Goal: Transaction & Acquisition: Obtain resource

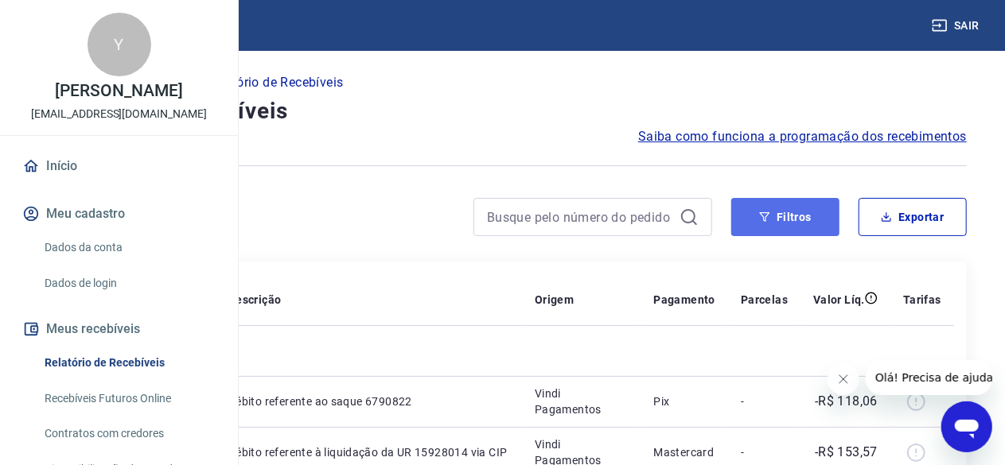
click at [789, 216] on button "Filtros" at bounding box center [785, 217] width 108 height 38
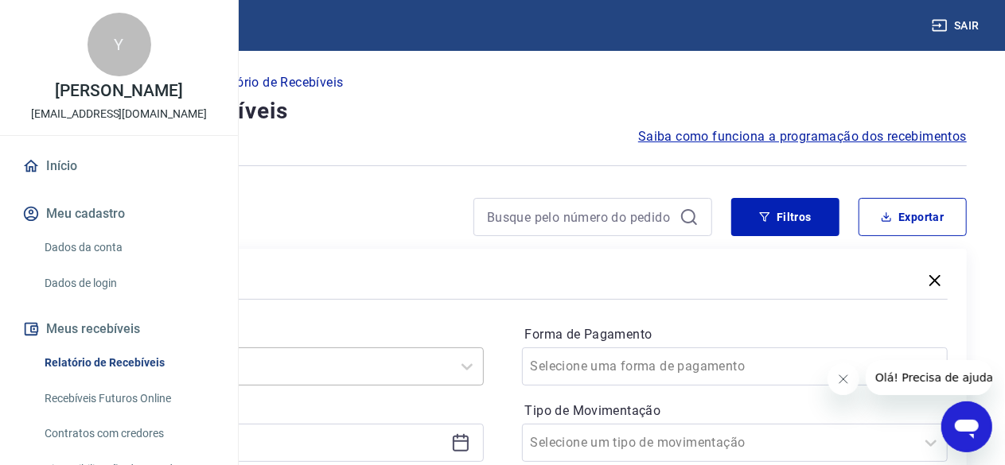
click at [450, 359] on div "Selecione um período" at bounding box center [270, 367] width 426 height 38
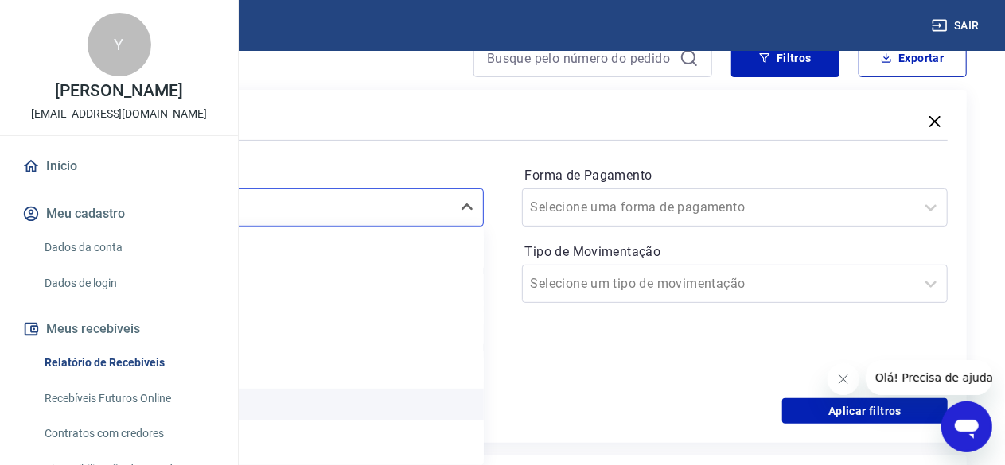
scroll to position [35, 0]
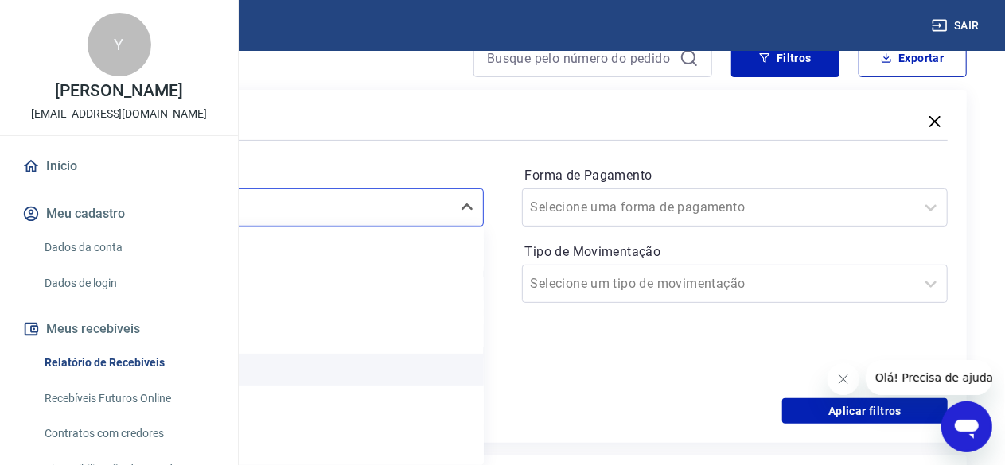
click at [426, 359] on div "Últimos 30 dias" at bounding box center [270, 370] width 426 height 32
click at [422, 372] on div "Período option Últimos 30 dias focused, 5 of 7. 7 results available. Use Up and…" at bounding box center [270, 271] width 426 height 216
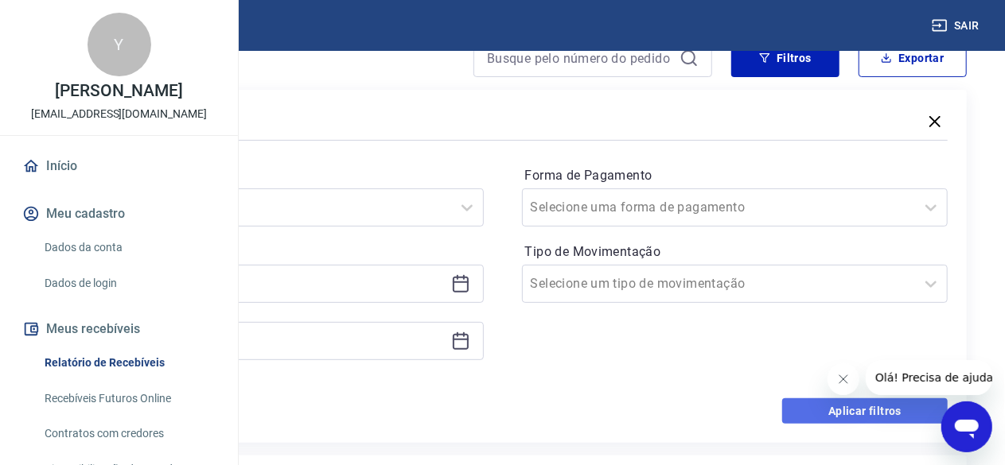
click at [864, 410] on button "Aplicar filtros" at bounding box center [864, 411] width 165 height 25
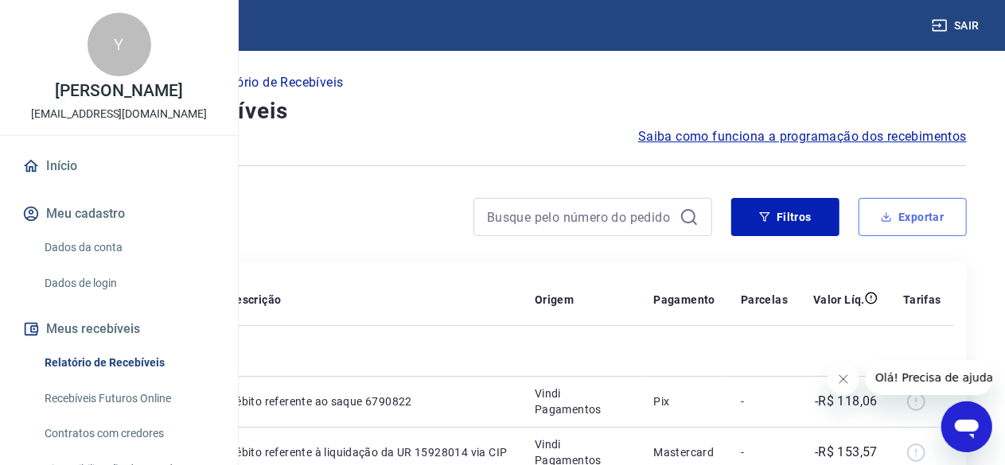
click at [917, 220] on button "Exportar" at bounding box center [913, 217] width 108 height 38
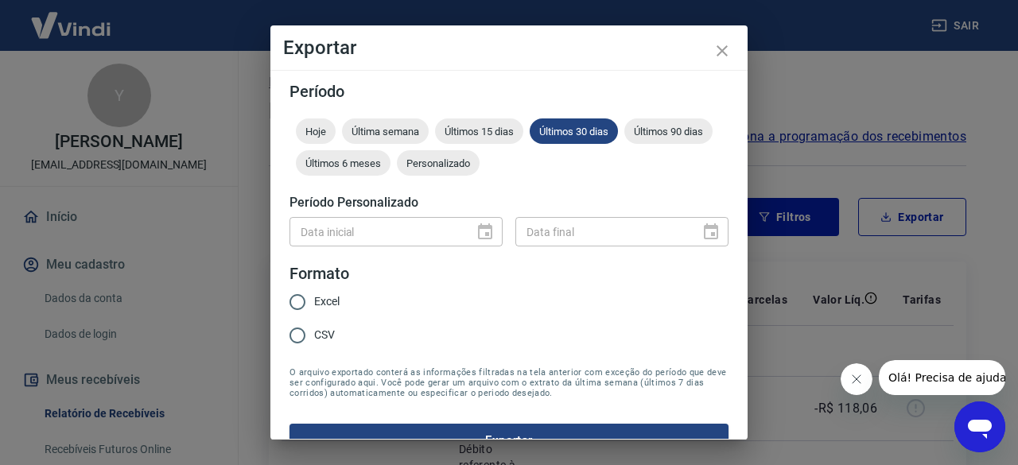
click at [325, 297] on span "Excel" at bounding box center [326, 302] width 25 height 17
click at [314, 297] on input "Excel" at bounding box center [297, 302] width 33 height 33
radio input "true"
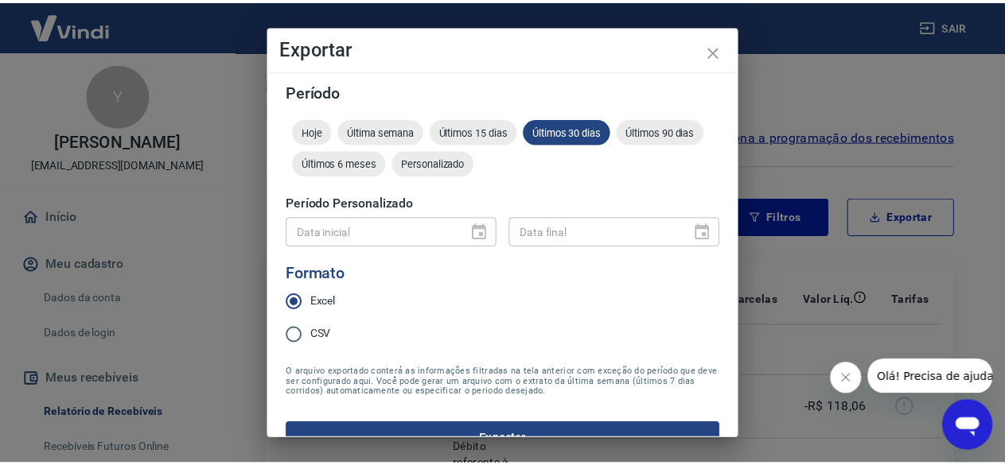
scroll to position [30, 0]
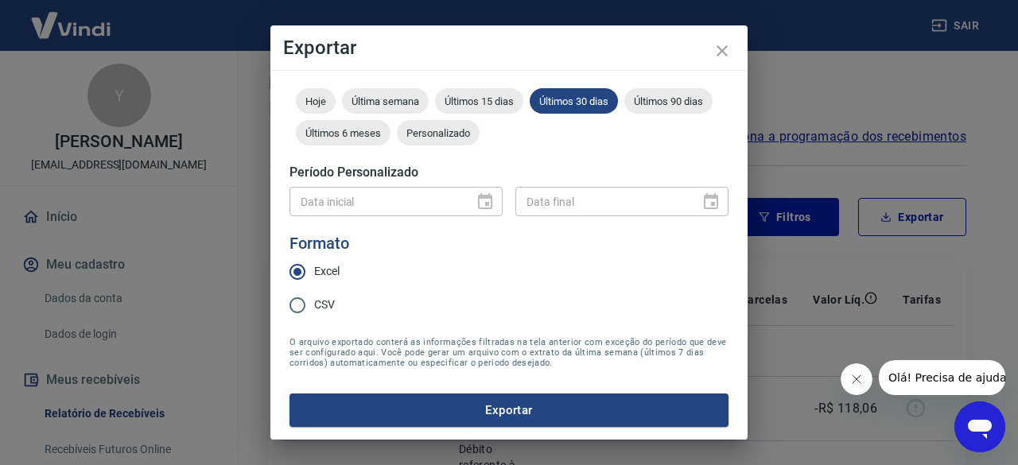
click at [485, 412] on button "Exportar" at bounding box center [509, 410] width 439 height 33
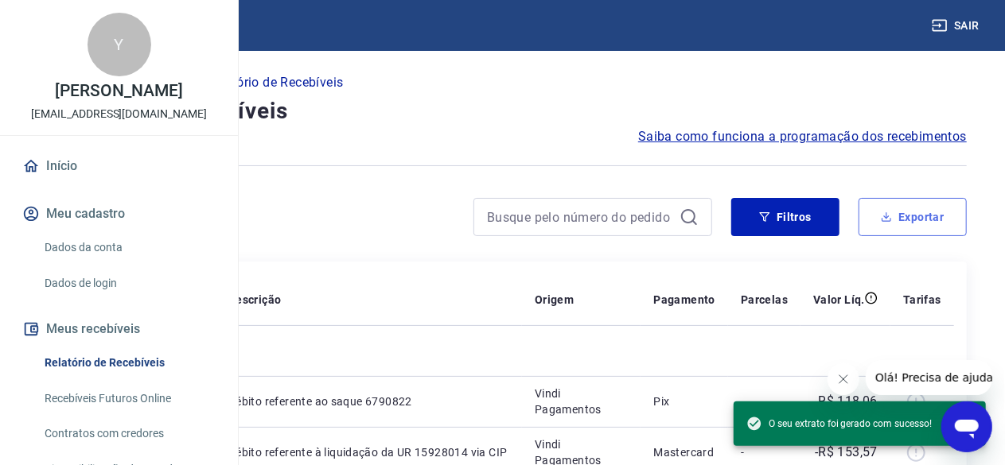
click at [901, 230] on button "Exportar" at bounding box center [913, 217] width 108 height 38
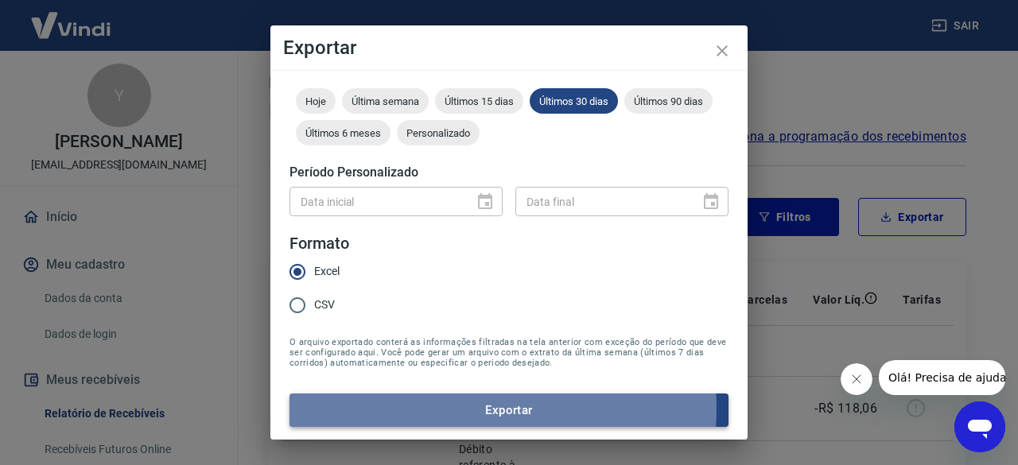
click at [468, 408] on button "Exportar" at bounding box center [509, 410] width 439 height 33
